Goal: Task Accomplishment & Management: Manage account settings

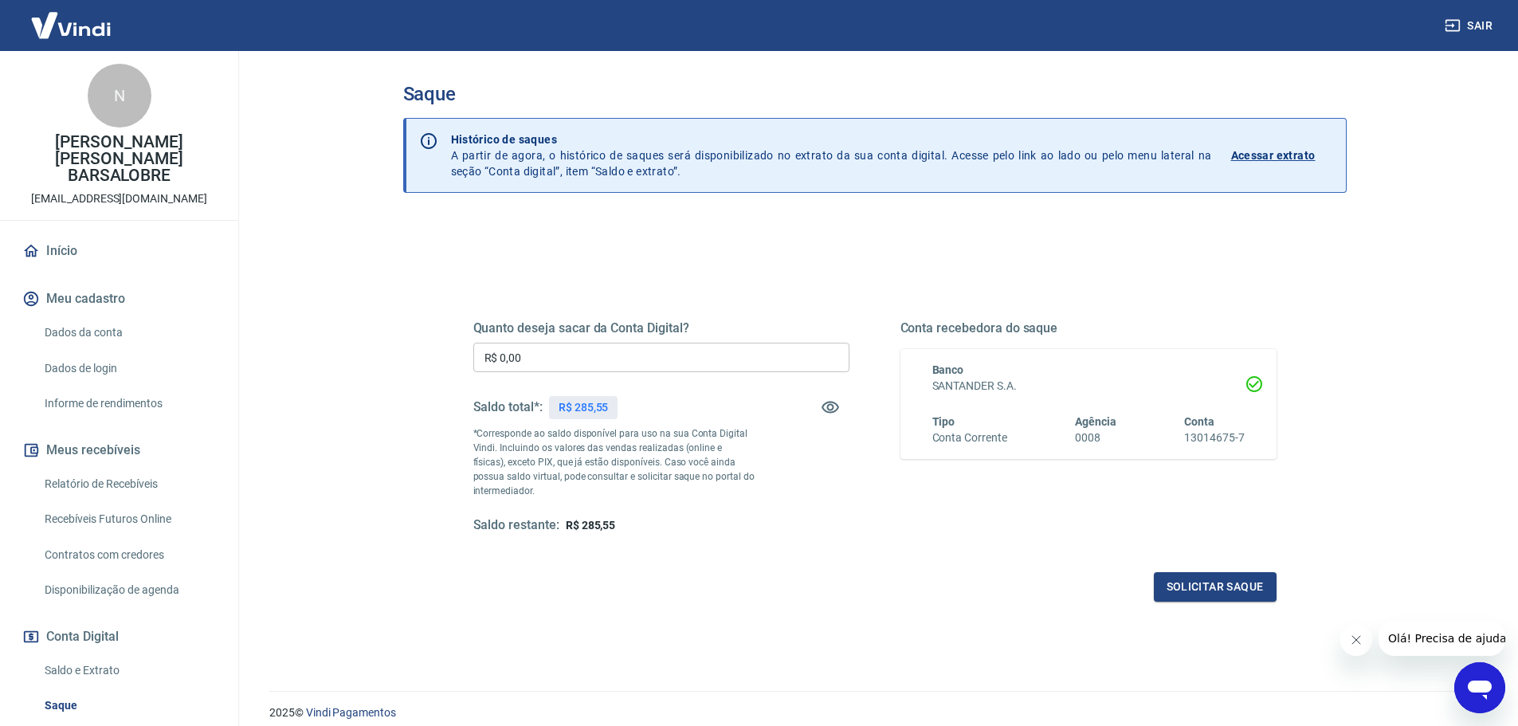
click at [541, 351] on input "R$ 0,00" at bounding box center [661, 357] width 376 height 29
type input "R$ 0,00"
click at [677, 367] on input "R$ 0,00" at bounding box center [661, 357] width 376 height 29
type input "R$ 0,00"
